Goal: Task Accomplishment & Management: Manage account settings

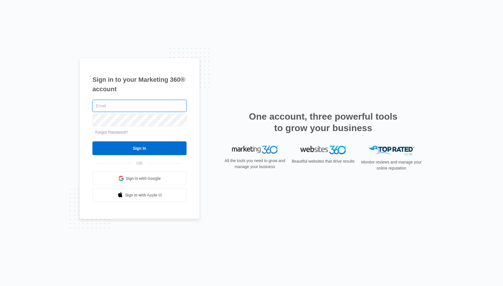
type input "[EMAIL_ADDRESS][DOMAIN_NAME]"
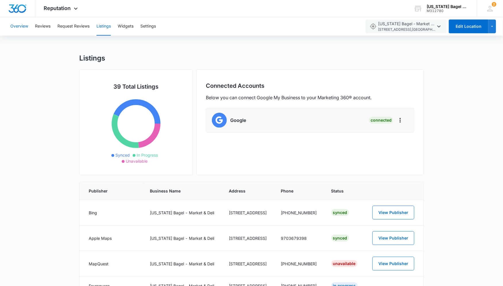
click at [26, 25] on button "Overview" at bounding box center [19, 26] width 18 height 18
